Goal: Information Seeking & Learning: Learn about a topic

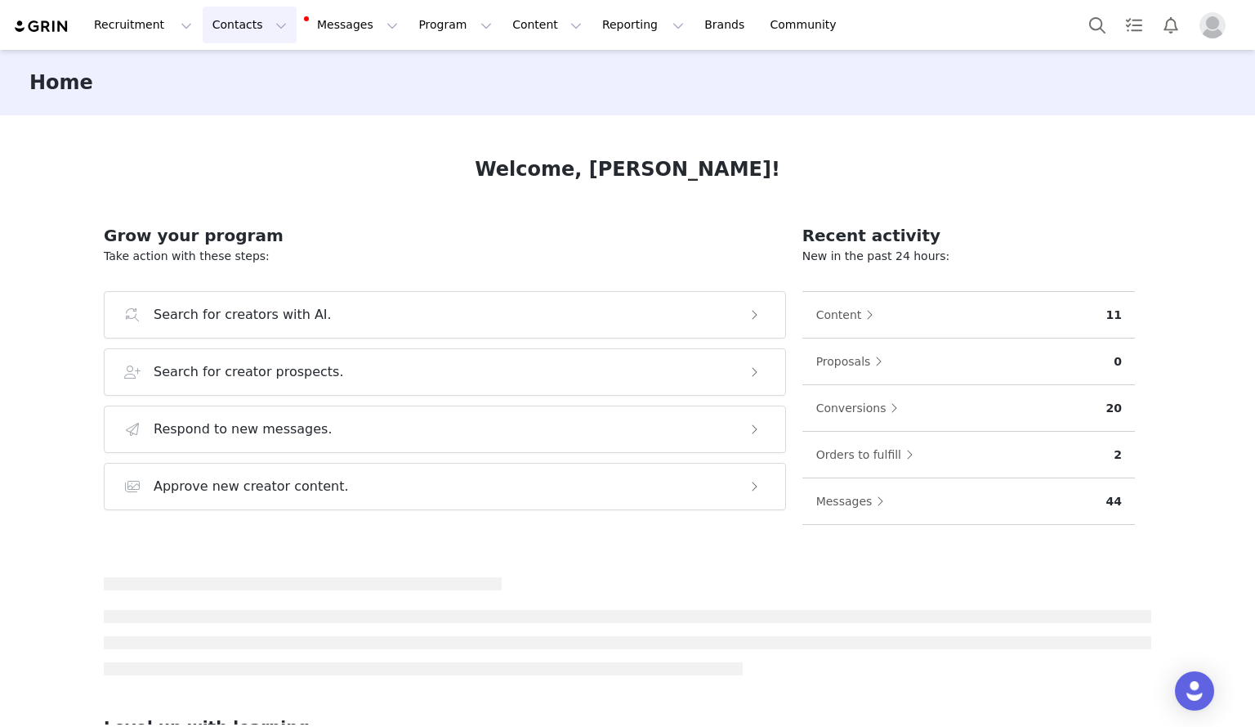
click at [218, 28] on button "Contacts Contacts" at bounding box center [250, 25] width 94 height 37
click at [219, 77] on p "Creators" at bounding box center [224, 72] width 49 height 17
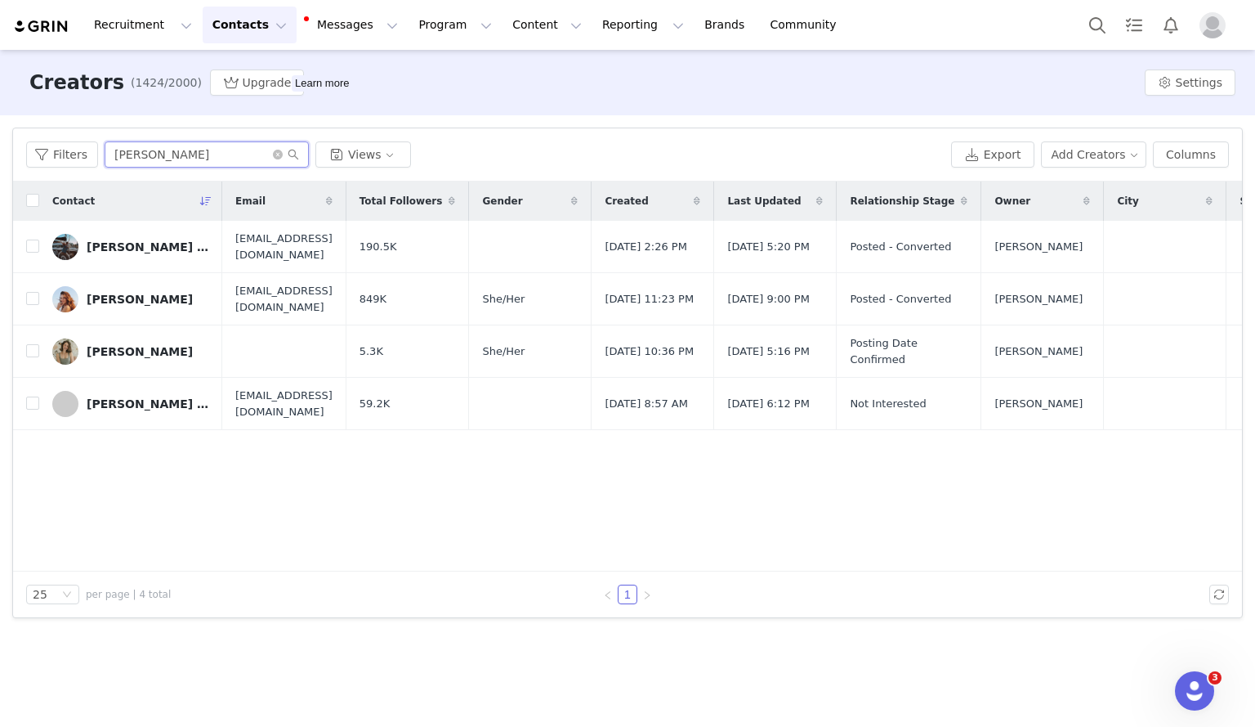
click at [164, 167] on input "[PERSON_NAME]" at bounding box center [207, 154] width 204 height 26
type input "[PERSON_NAME]"
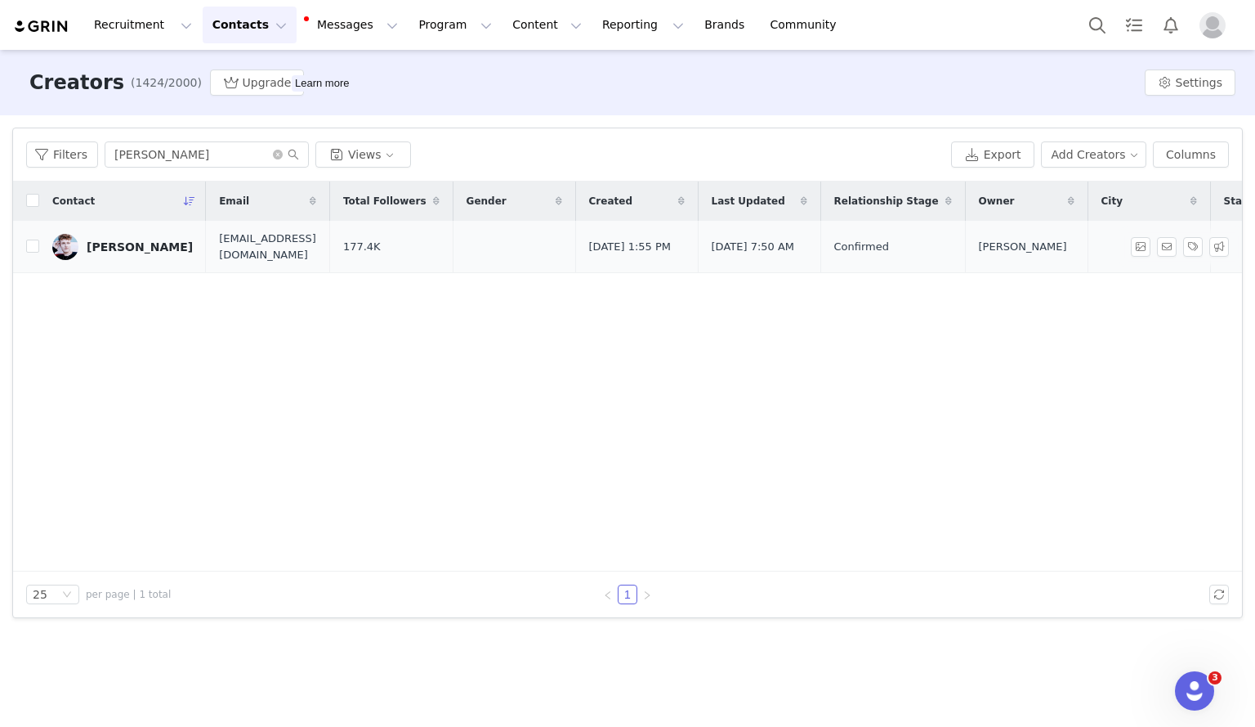
click at [131, 250] on div "[PERSON_NAME]" at bounding box center [140, 246] width 106 height 13
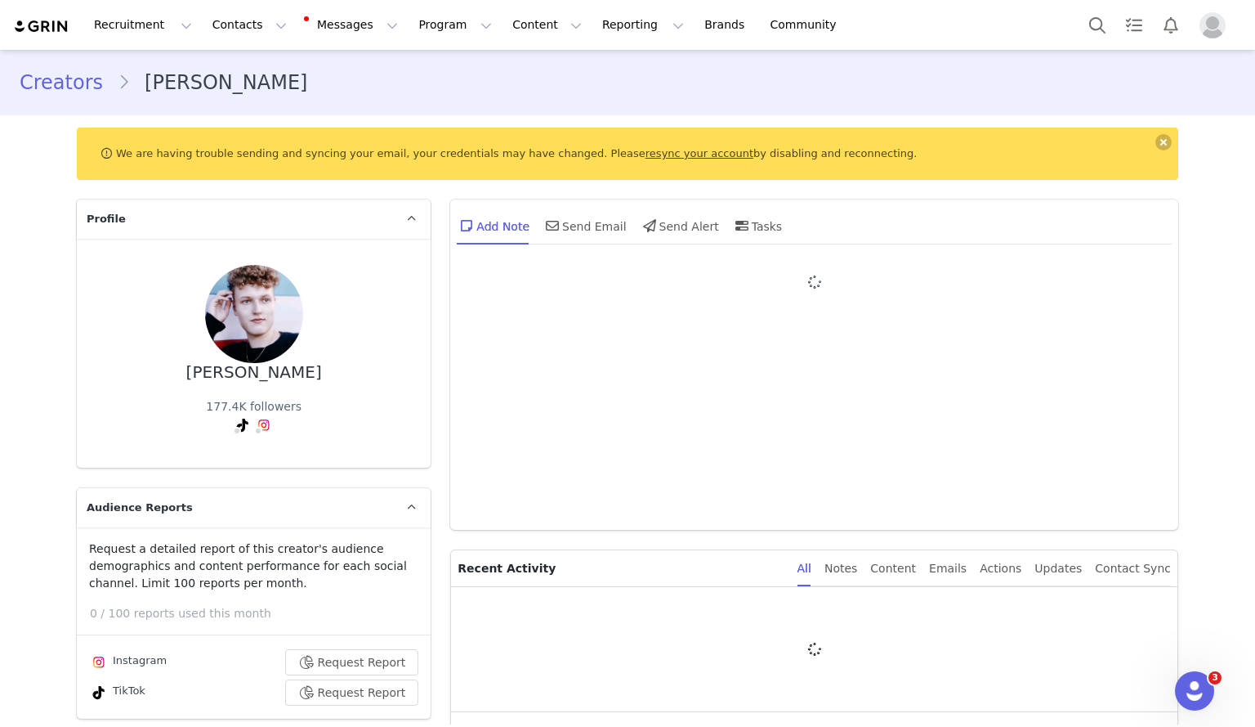
type input "+1 ([GEOGRAPHIC_DATA])"
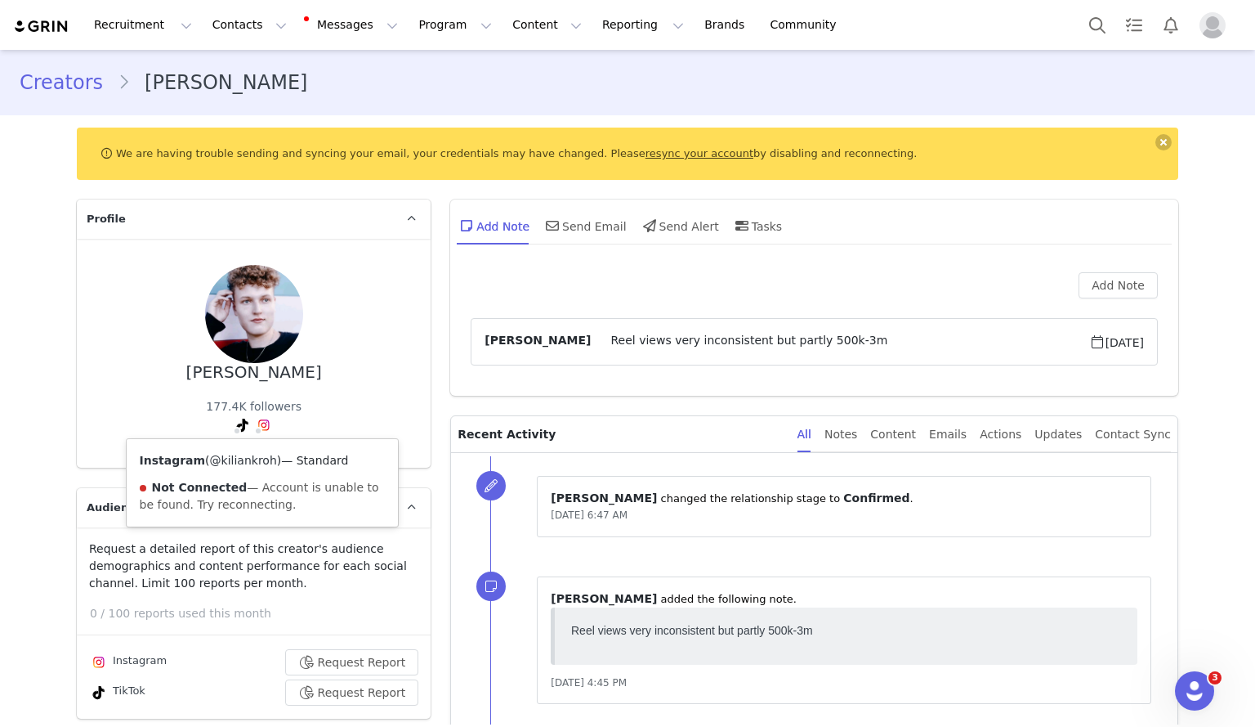
click at [238, 461] on link "@kiliankroh" at bounding box center [243, 460] width 67 height 13
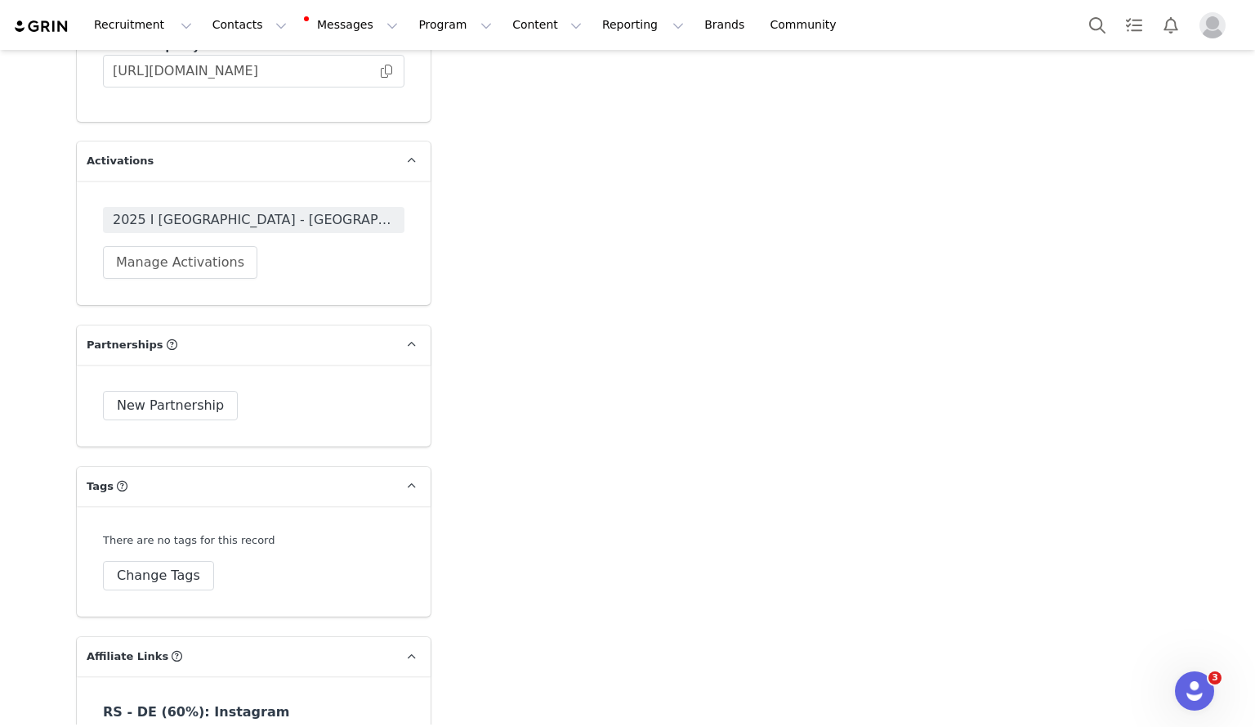
scroll to position [3883, 0]
click at [157, 573] on button "Change Tags" at bounding box center [158, 574] width 111 height 29
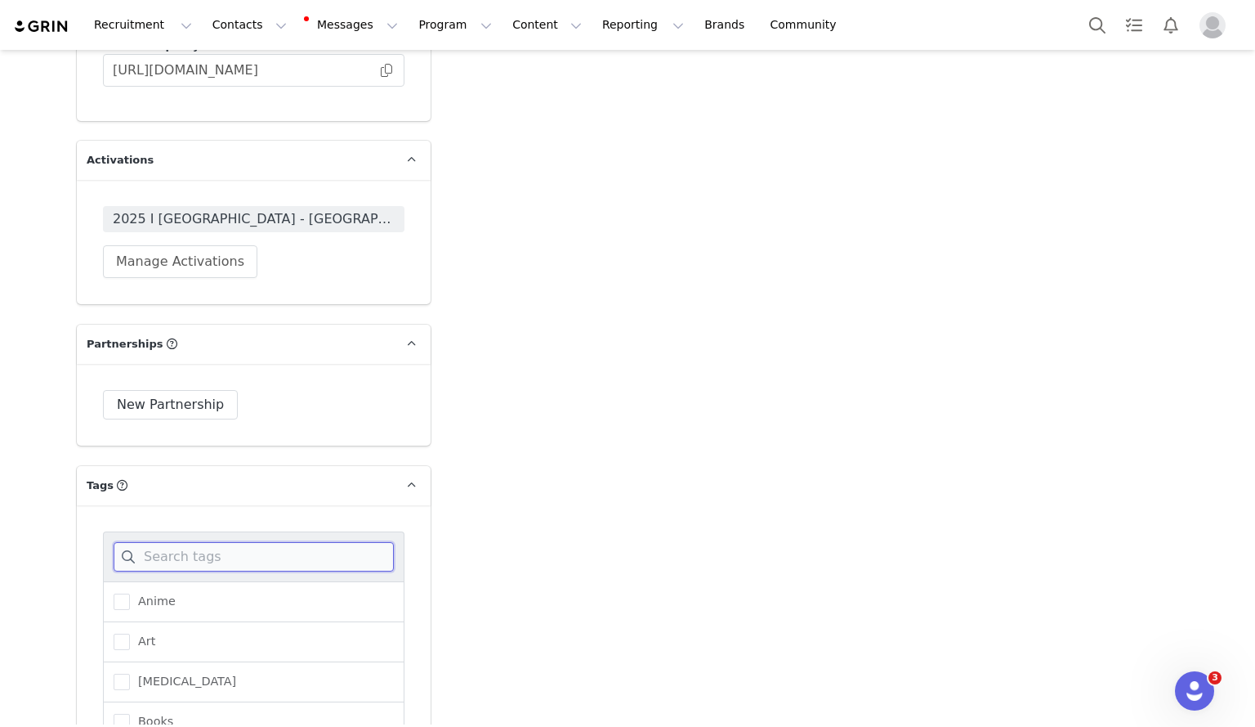
click at [170, 553] on input at bounding box center [254, 556] width 280 height 29
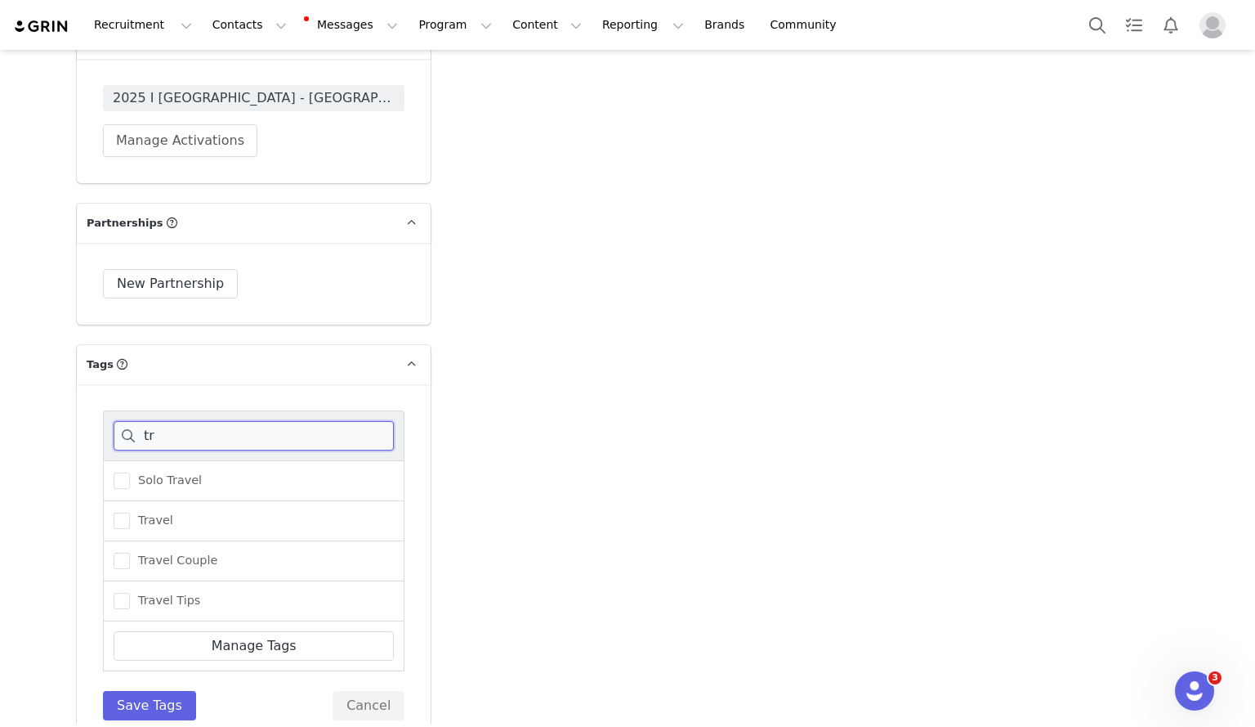
scroll to position [4012, 0]
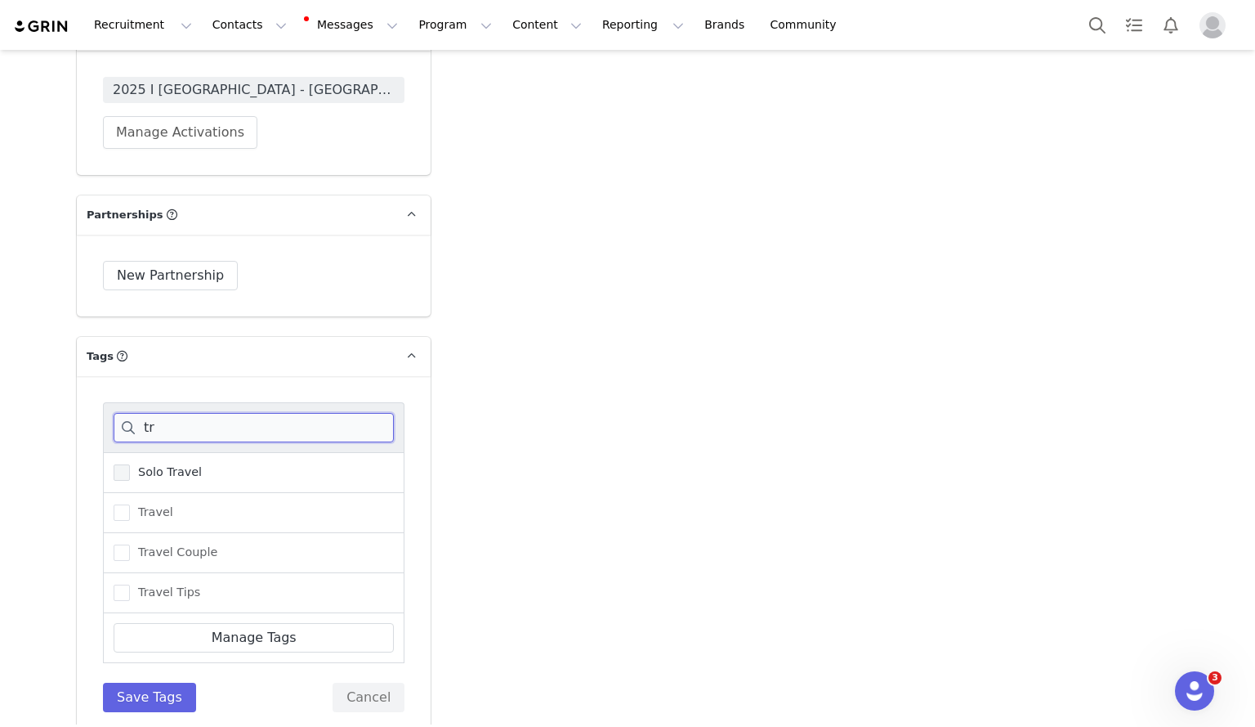
type input "tr"
click at [117, 469] on span at bounding box center [122, 472] width 16 height 16
click at [130, 464] on input "Solo Travel" at bounding box center [130, 464] width 0 height 0
click at [163, 706] on button "Save Tags" at bounding box center [149, 696] width 93 height 29
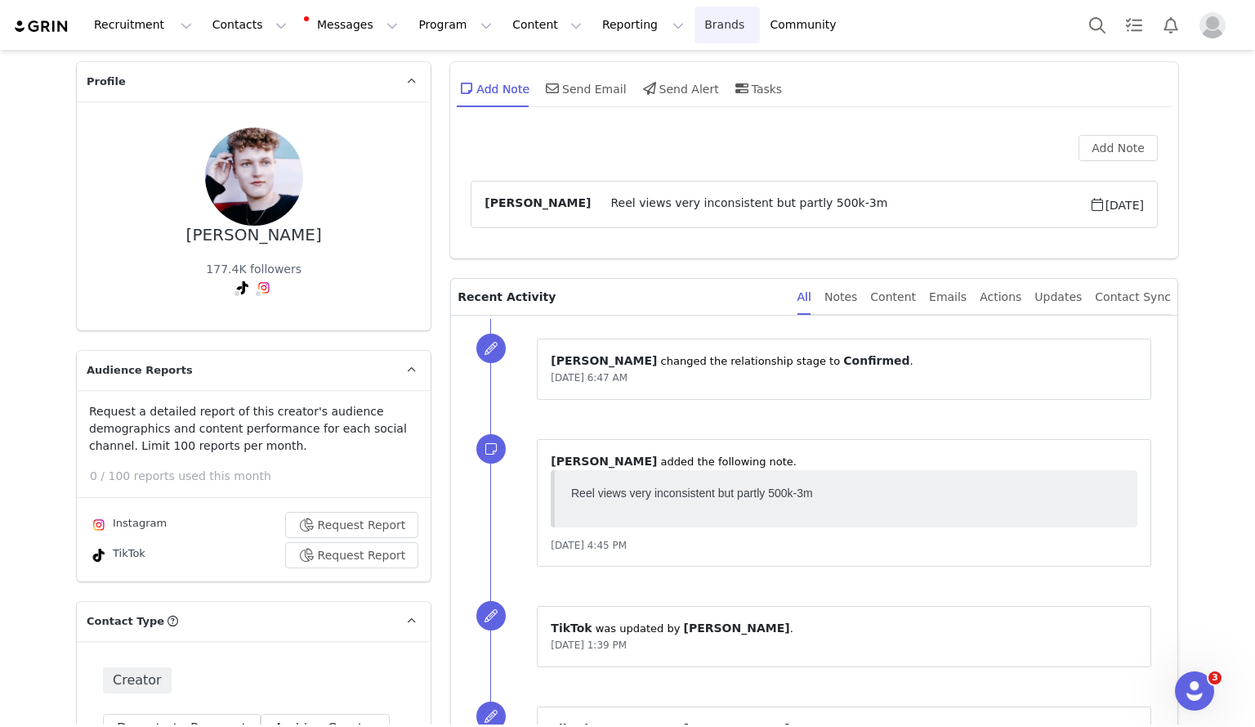
scroll to position [47, 0]
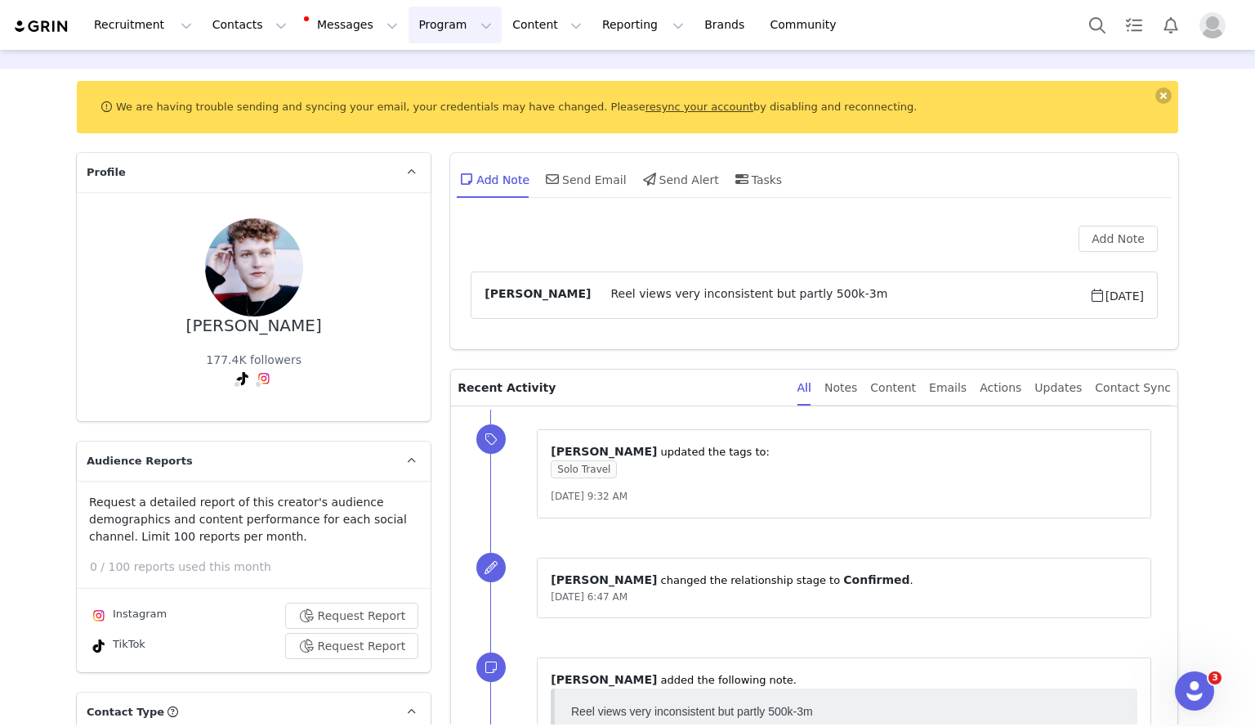
click at [409, 22] on button "Program Program" at bounding box center [455, 25] width 93 height 37
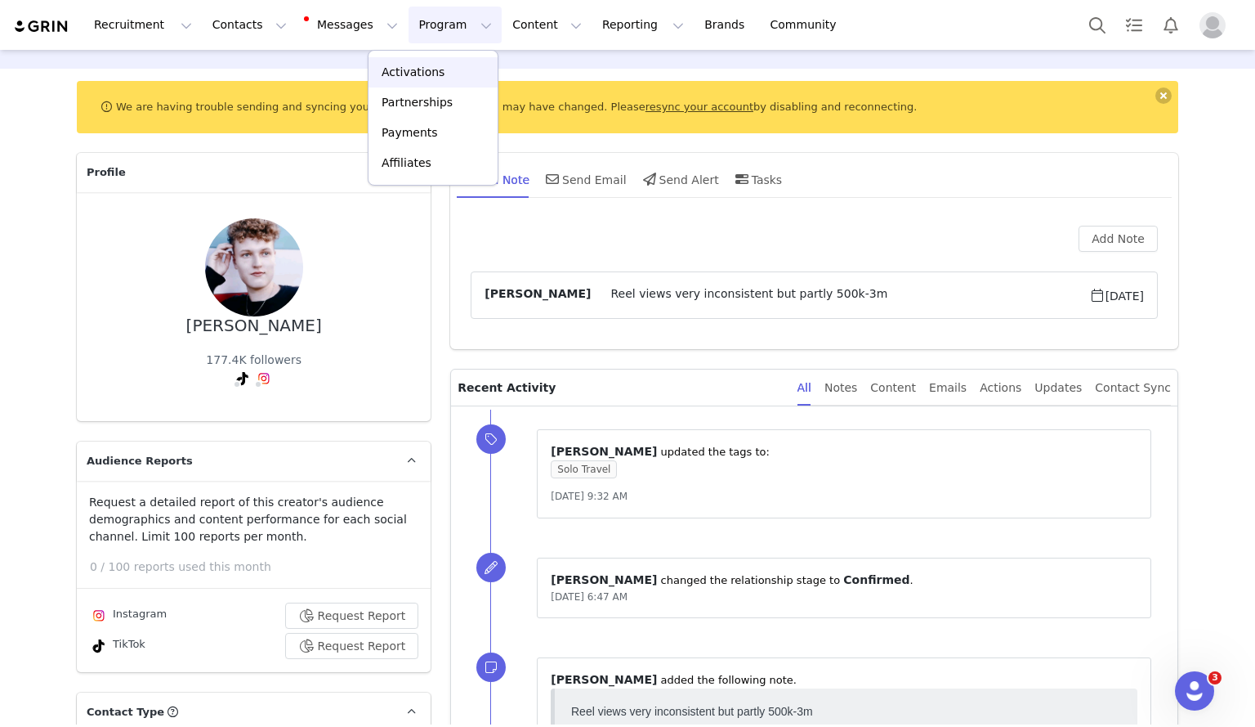
click at [412, 74] on p "Activations" at bounding box center [413, 72] width 63 height 17
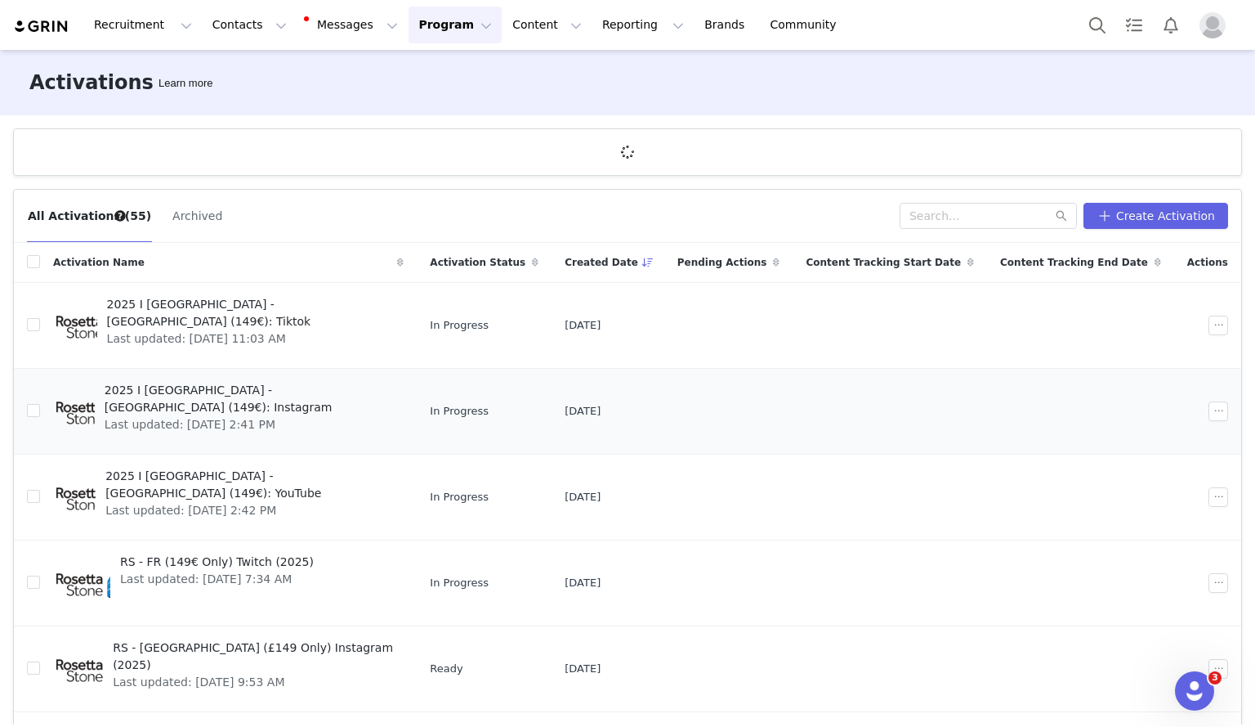
drag, startPoint x: 253, startPoint y: 376, endPoint x: 249, endPoint y: 391, distance: 15.1
click at [249, 391] on td "2025 I [GEOGRAPHIC_DATA] - [GEOGRAPHIC_DATA] (149€): Instagram Last updated: [D…" at bounding box center [228, 412] width 377 height 86
click at [249, 391] on span "2025 I [GEOGRAPHIC_DATA] - [GEOGRAPHIC_DATA] (149€): Instagram" at bounding box center [250, 399] width 290 height 34
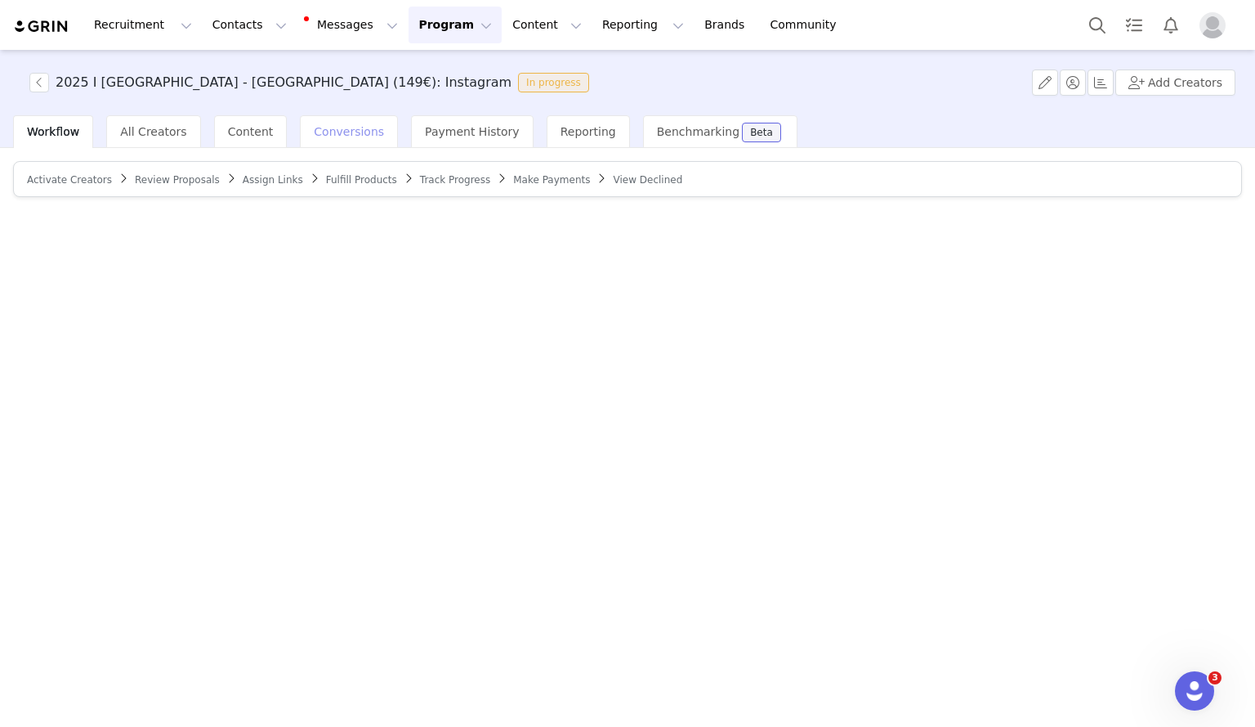
click at [352, 132] on span "Conversions" at bounding box center [349, 131] width 70 height 13
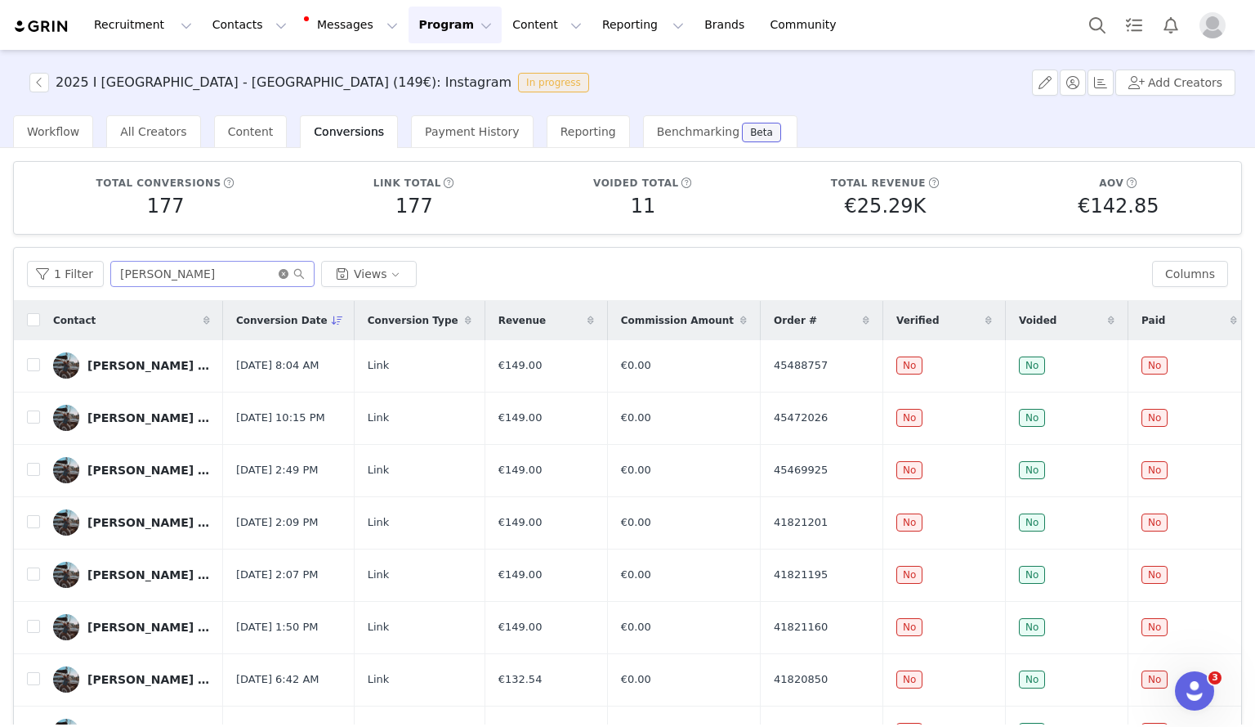
click at [281, 275] on icon "icon: close-circle" at bounding box center [284, 274] width 10 height 10
click at [38, 86] on button "button" at bounding box center [39, 83] width 20 height 20
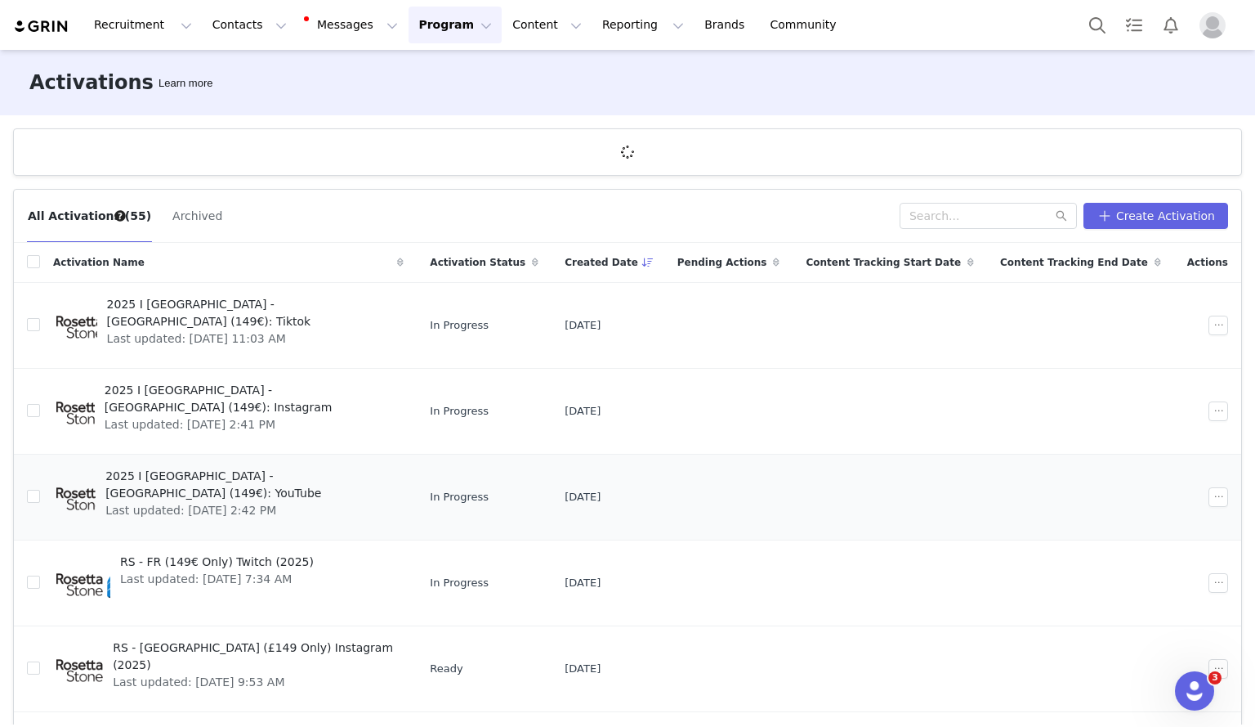
drag, startPoint x: 217, startPoint y: 463, endPoint x: 215, endPoint y: 487, distance: 24.6
click at [215, 487] on td "2025 I [GEOGRAPHIC_DATA] - [GEOGRAPHIC_DATA] (149€): YouTube Last updated: [DAT…" at bounding box center [228, 497] width 377 height 86
click at [215, 502] on span "Last updated: [DATE] 2:42 PM" at bounding box center [249, 510] width 289 height 17
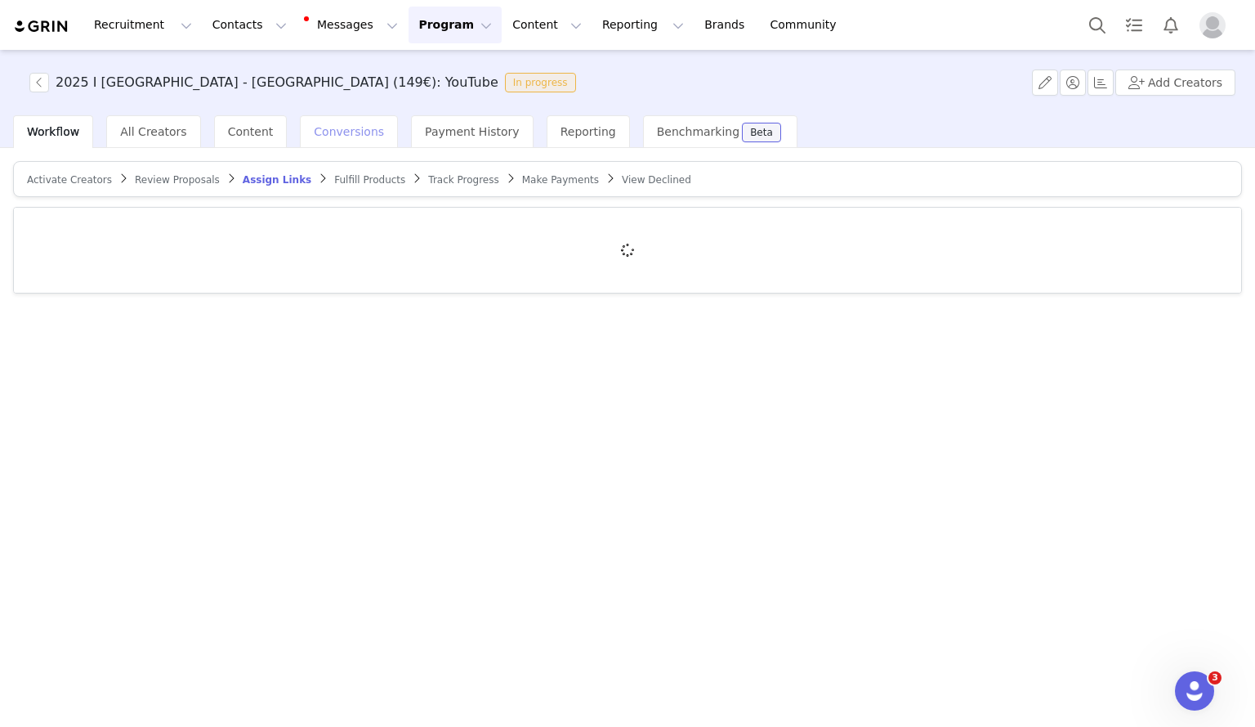
click at [320, 125] on span "Conversions" at bounding box center [349, 131] width 70 height 13
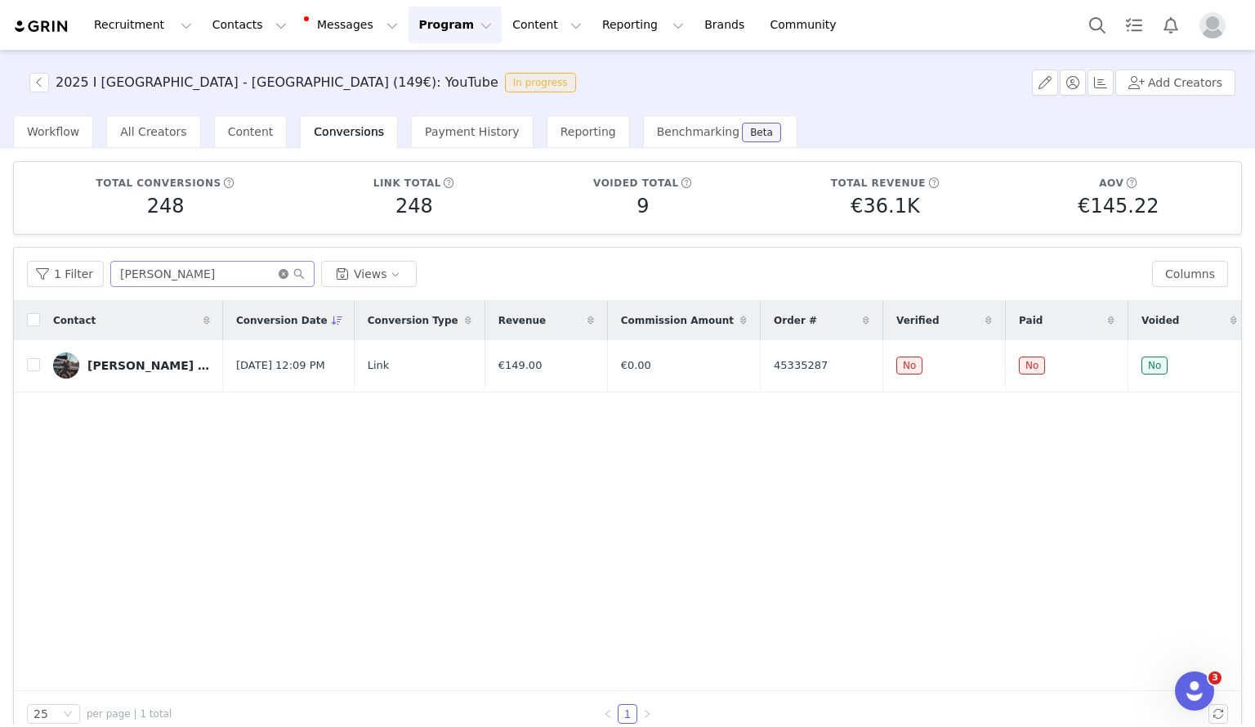
click at [281, 278] on icon "icon: close-circle" at bounding box center [284, 274] width 10 height 10
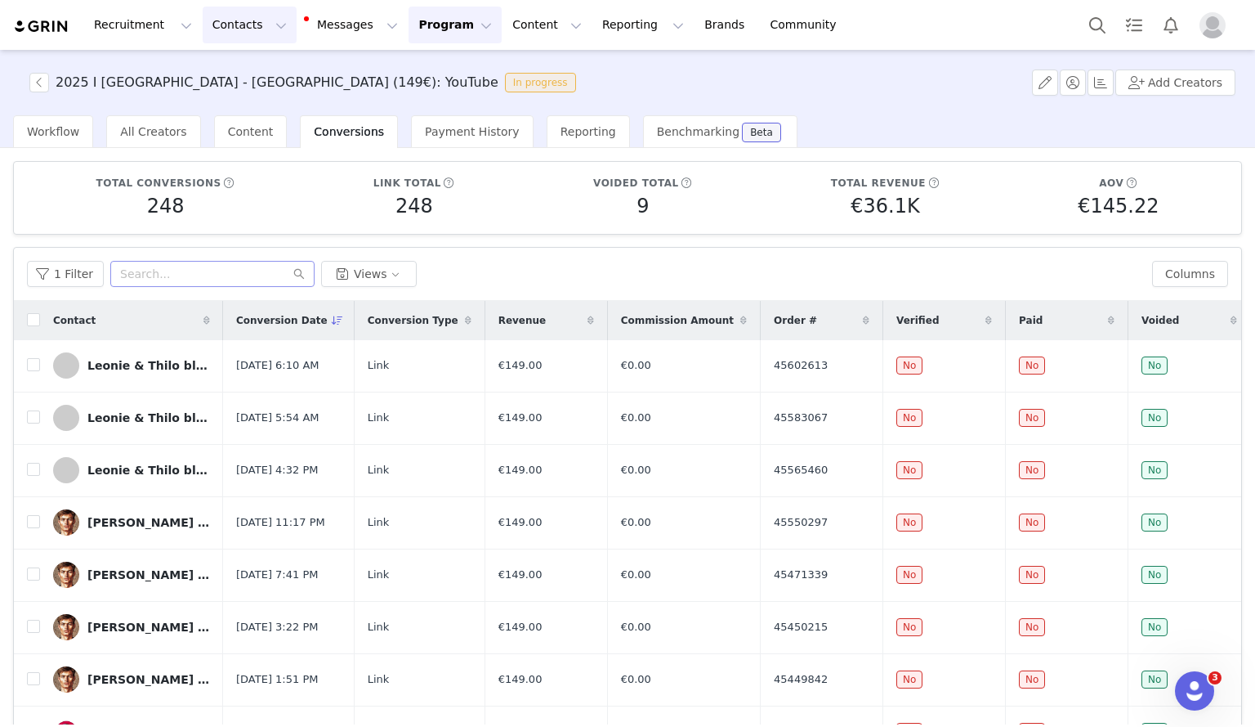
click at [223, 34] on button "Contacts Contacts" at bounding box center [250, 25] width 94 height 37
click at [226, 72] on p "Creators" at bounding box center [224, 72] width 49 height 17
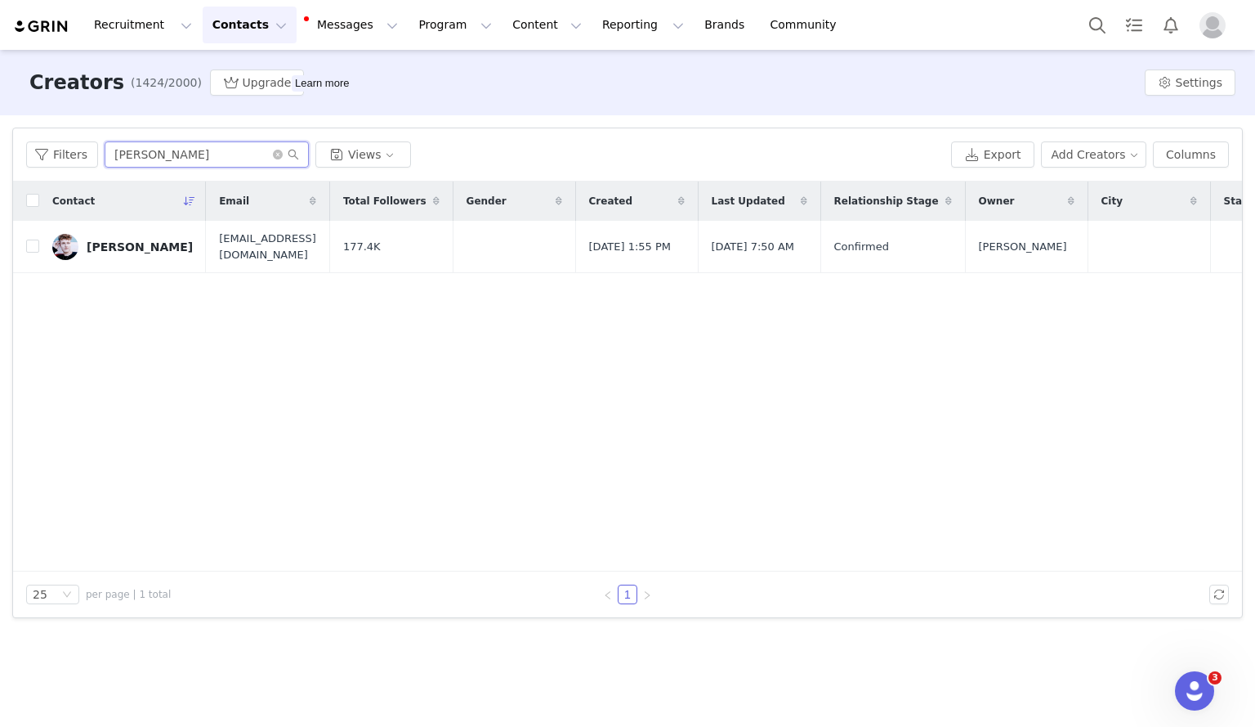
click at [172, 154] on input "[PERSON_NAME]" at bounding box center [207, 154] width 204 height 26
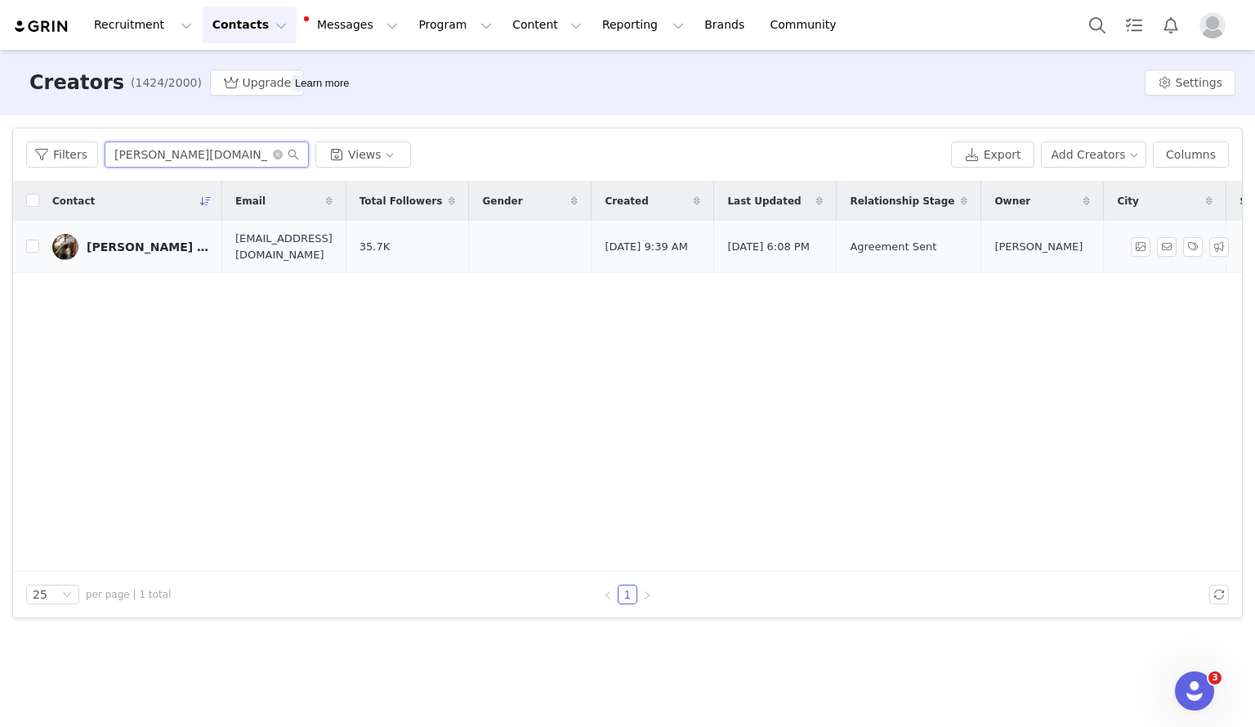
type input "[PERSON_NAME][DOMAIN_NAME]"
click at [157, 248] on div "[PERSON_NAME] [PERSON_NAME].deckers" at bounding box center [148, 246] width 123 height 13
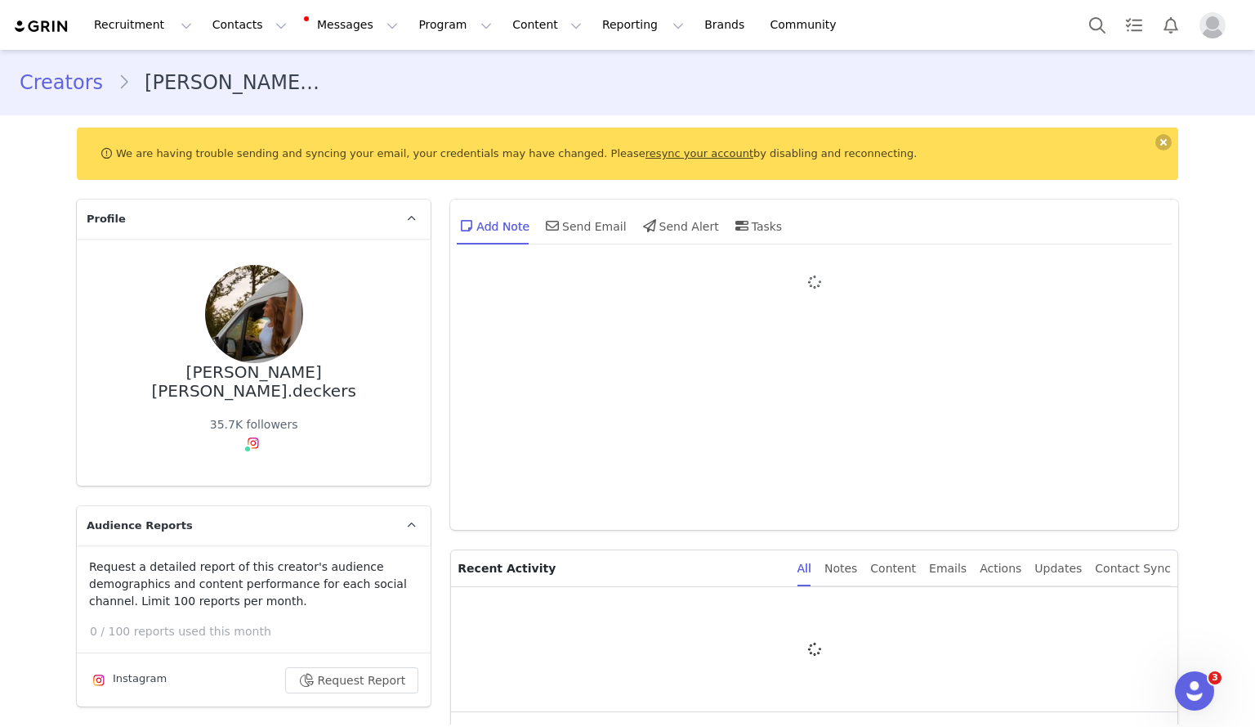
type input "+1 ([GEOGRAPHIC_DATA])"
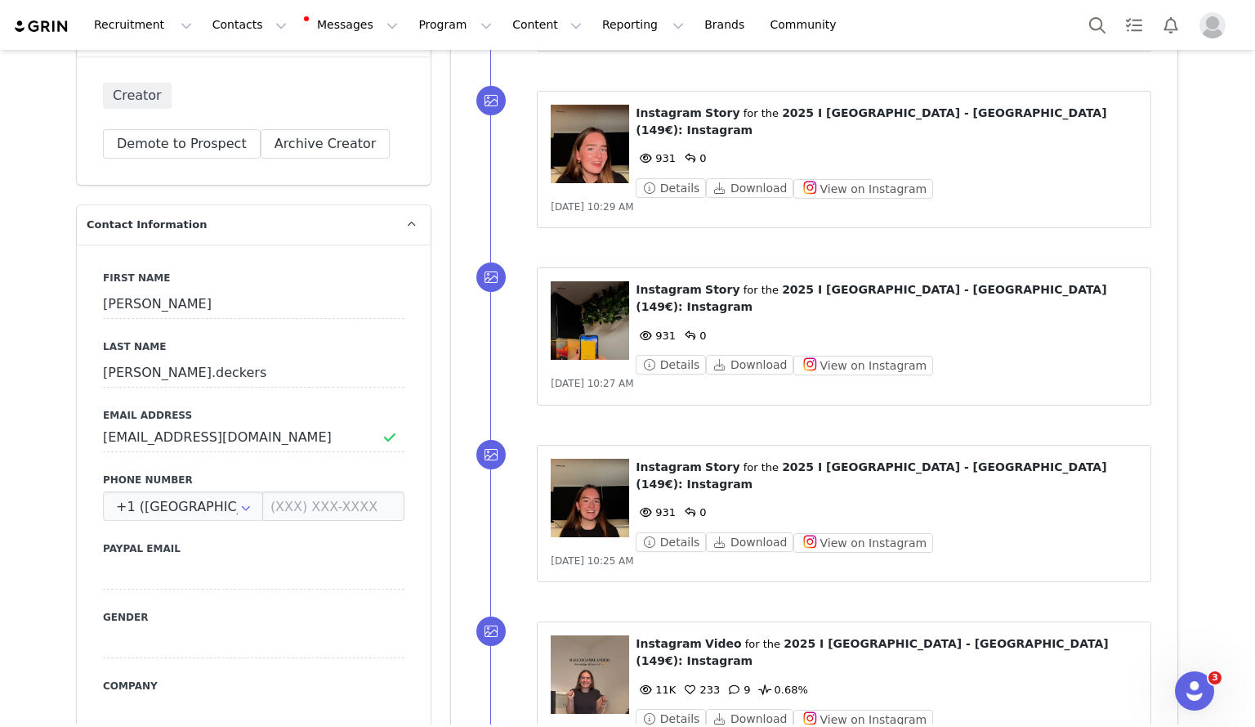
scroll to position [916, 0]
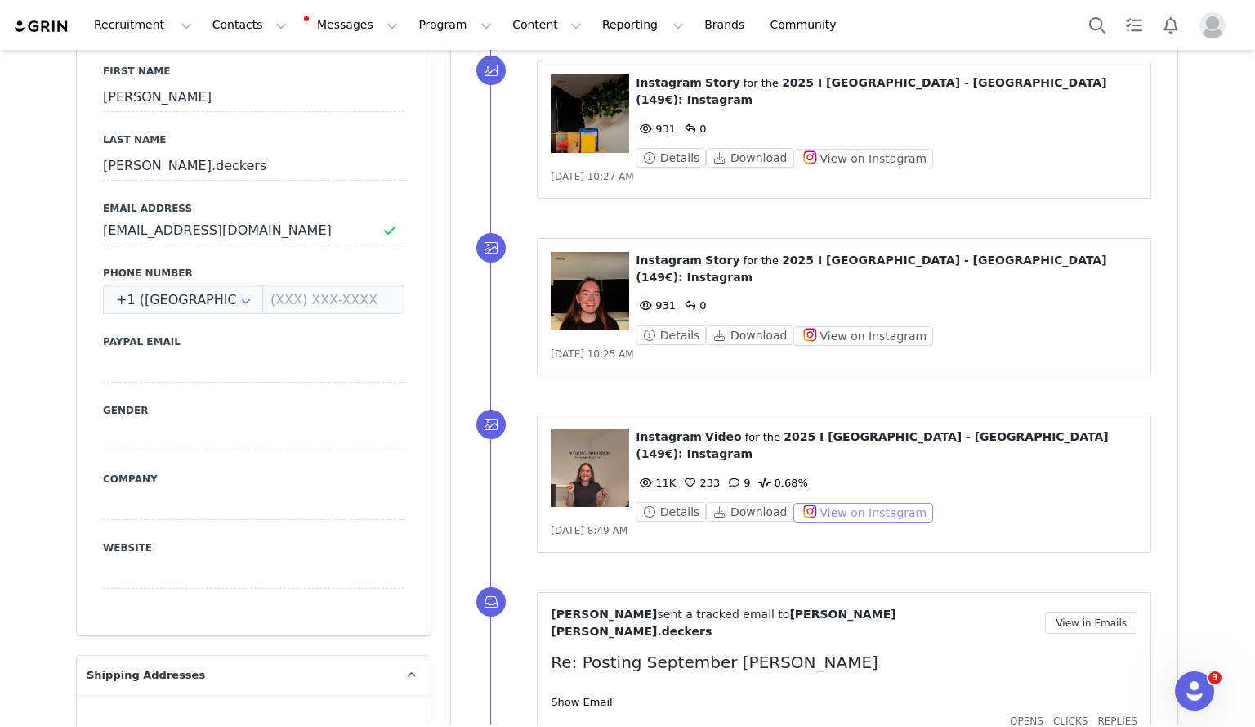
click at [822, 503] on button "View on Instagram" at bounding box center [864, 513] width 140 height 20
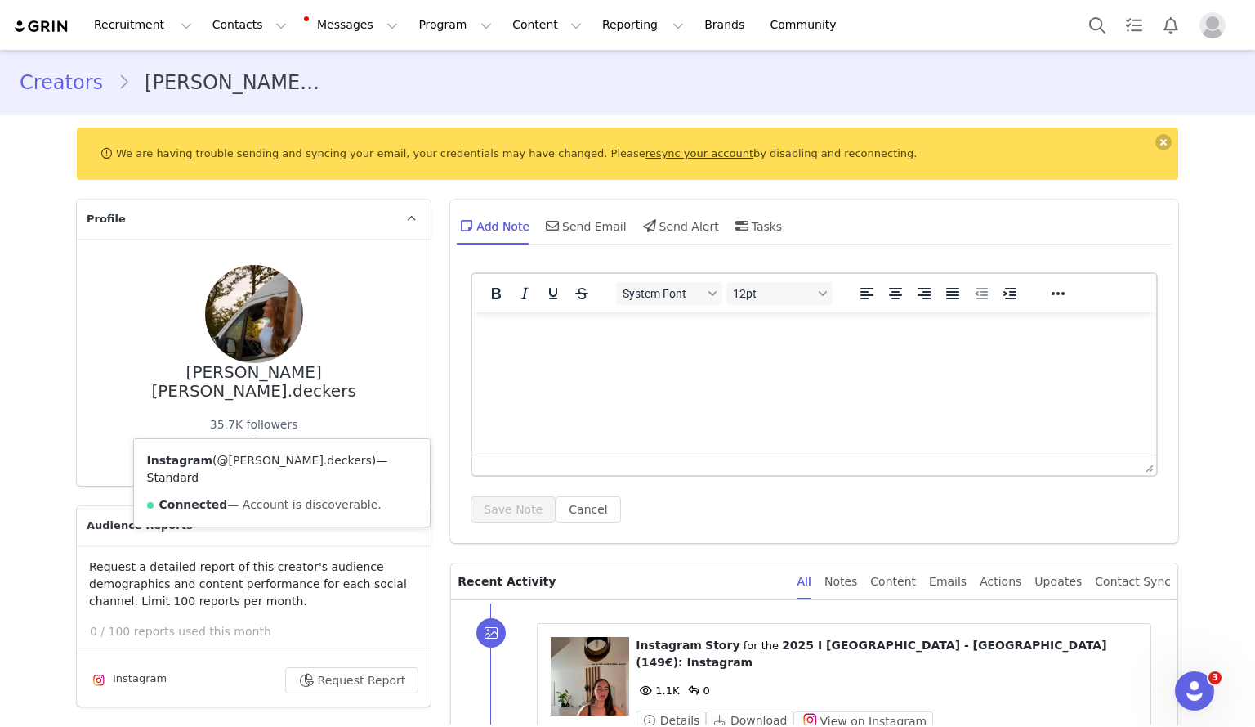
click at [241, 458] on link "@[PERSON_NAME].deckers" at bounding box center [294, 460] width 154 height 13
click at [1163, 147] on button at bounding box center [1164, 142] width 16 height 16
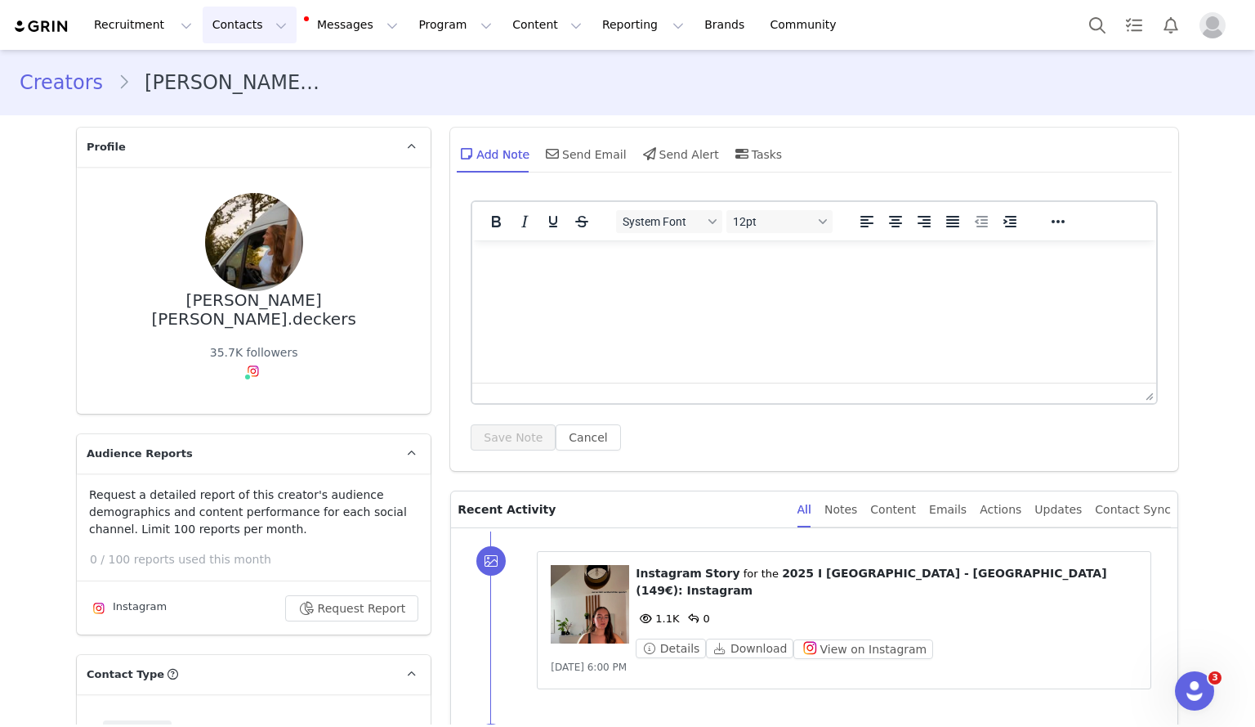
click at [219, 26] on button "Contacts Contacts" at bounding box center [250, 25] width 94 height 37
click at [230, 71] on p "Creators" at bounding box center [224, 72] width 49 height 17
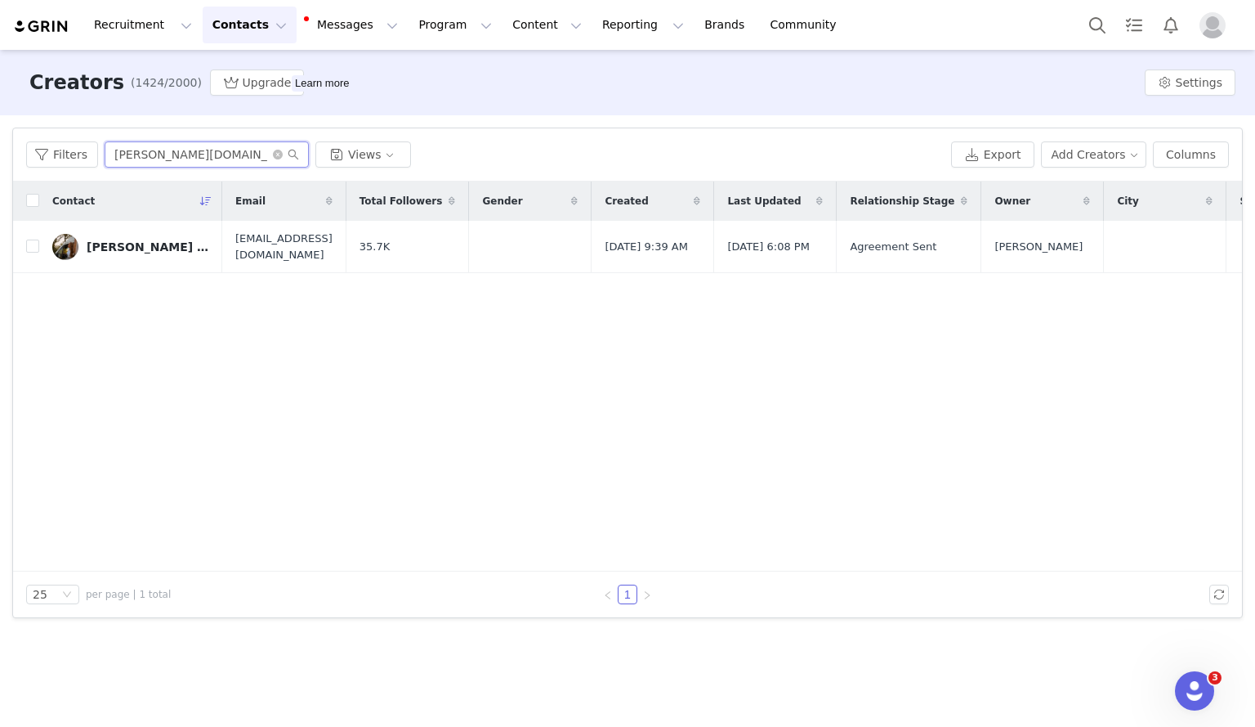
click at [158, 149] on input "[PERSON_NAME][DOMAIN_NAME]" at bounding box center [207, 154] width 204 height 26
type input "pine"
click at [158, 245] on div "[PERSON_NAME] and Selli pinepins" at bounding box center [148, 246] width 123 height 13
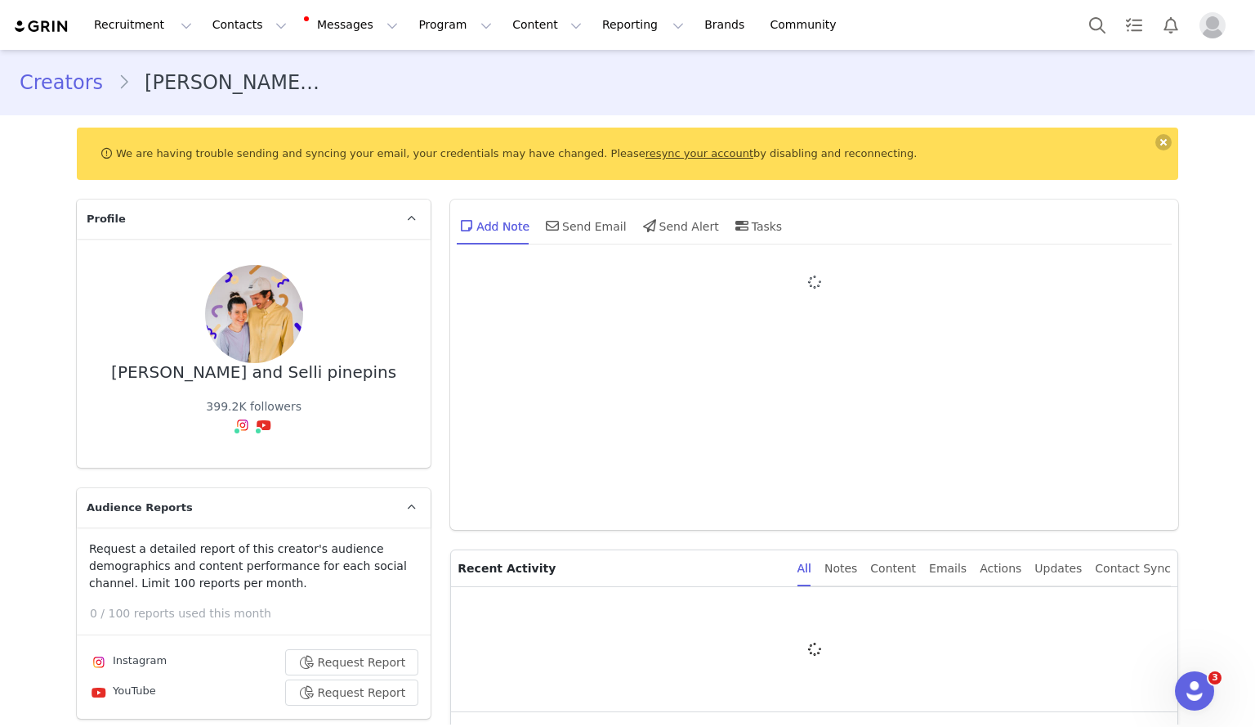
type input "+1 ([GEOGRAPHIC_DATA])"
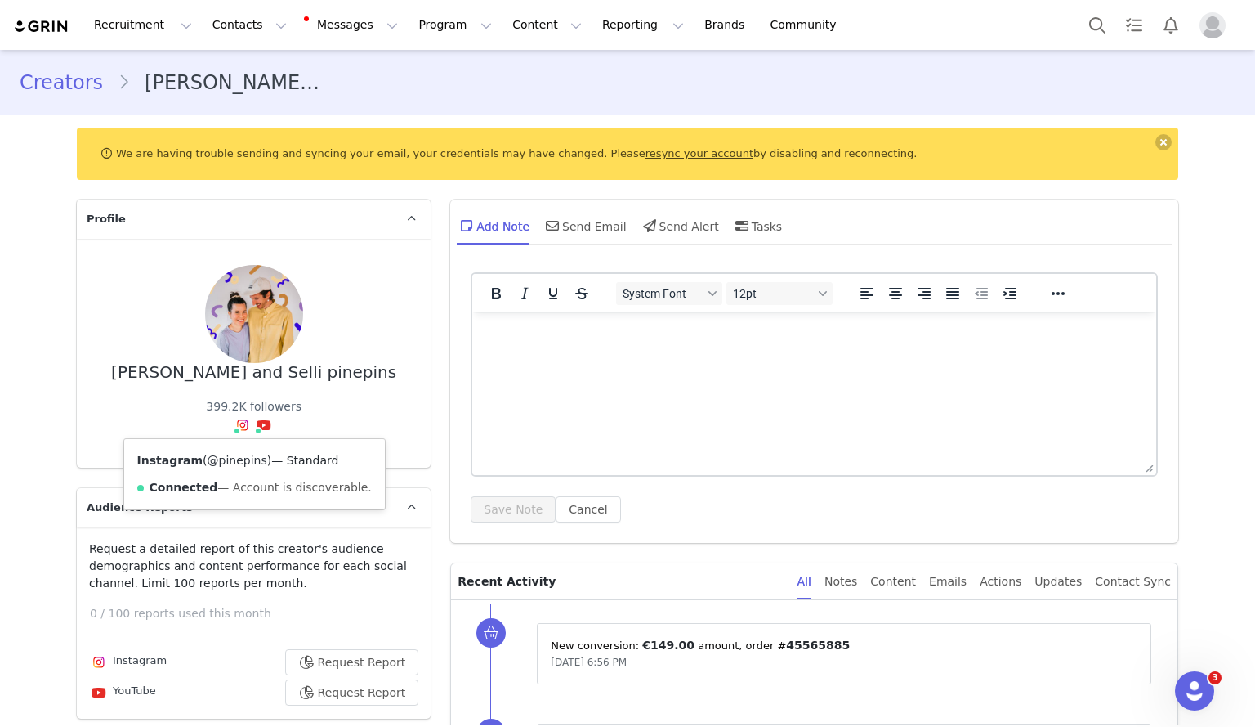
click at [226, 460] on link "@pinepins" at bounding box center [238, 460] width 60 height 13
